Goal: Browse casually

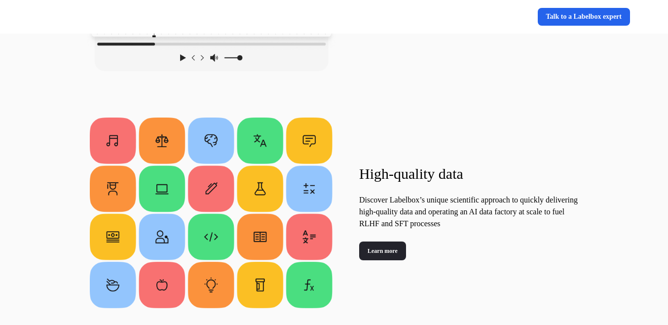
scroll to position [904, 0]
